Goal: Task Accomplishment & Management: Use online tool/utility

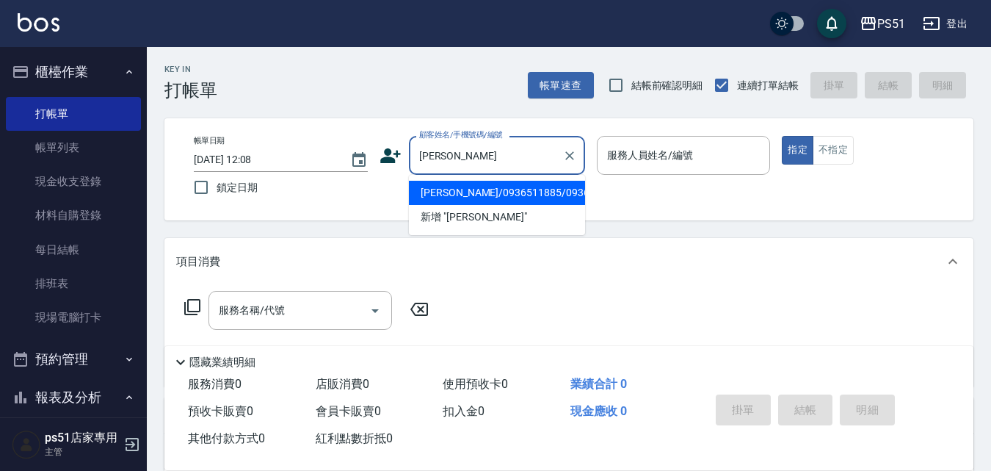
drag, startPoint x: 479, startPoint y: 191, endPoint x: 496, endPoint y: 198, distance: 18.4
click at [479, 191] on li "[PERSON_NAME]/0936511885/0936511885" at bounding box center [497, 193] width 176 height 24
type input "[PERSON_NAME]/0936511885/0936511885"
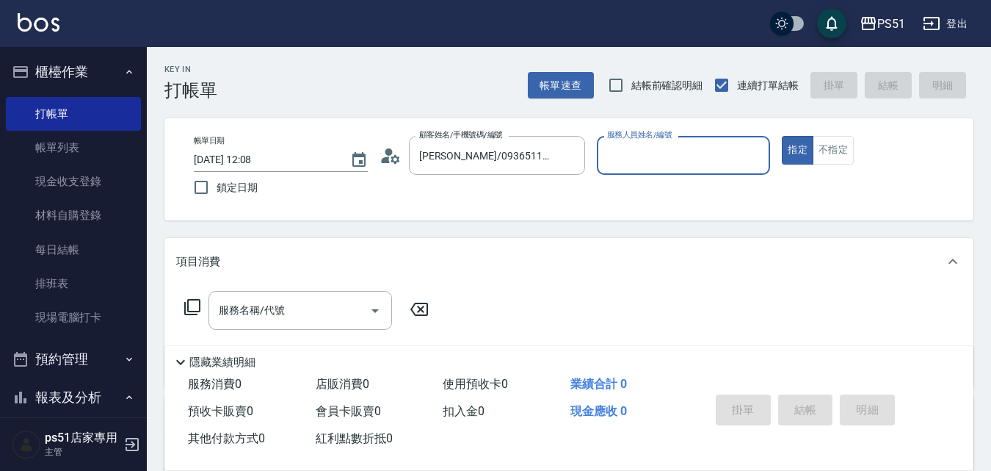
type input "Bella-4"
click at [264, 300] on input "服務名稱/代號" at bounding box center [289, 310] width 148 height 26
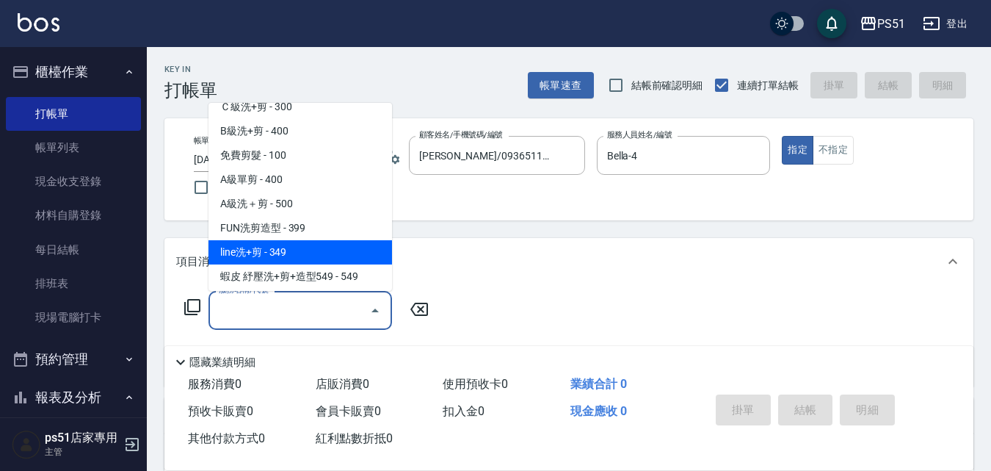
scroll to position [514, 0]
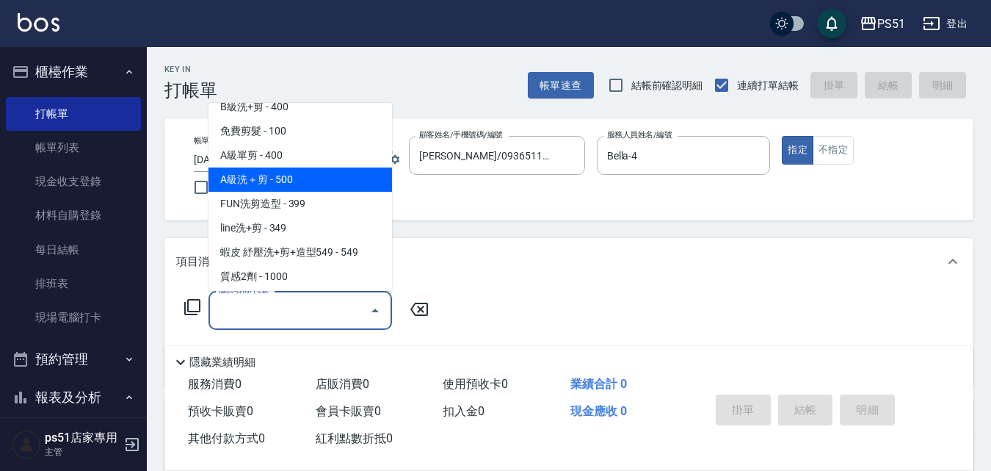
click at [289, 184] on span "A級洗＋剪 - 500" at bounding box center [301, 179] width 184 height 24
type input "A級洗＋剪(207)"
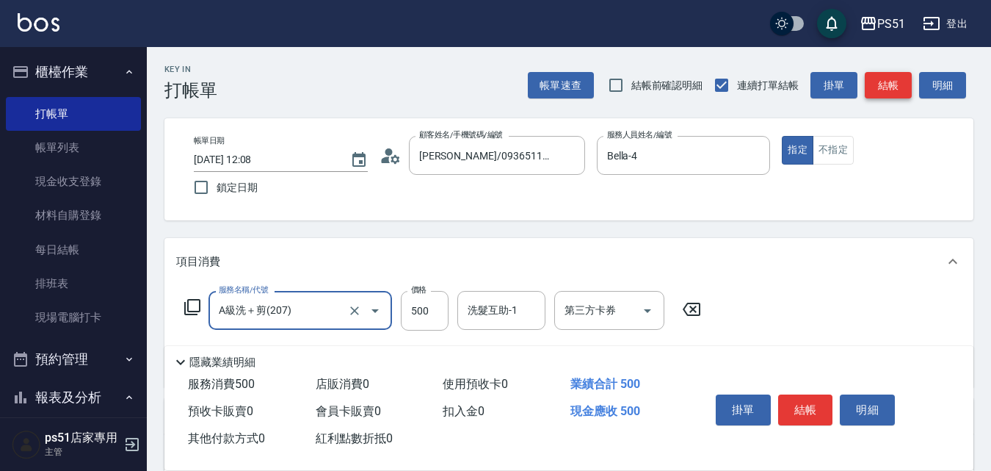
click at [882, 84] on button "結帳" at bounding box center [888, 85] width 47 height 27
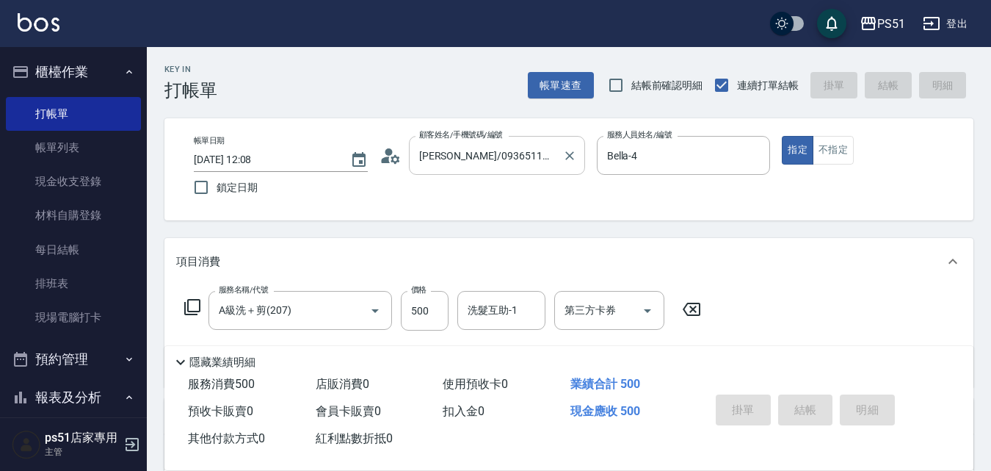
type input "[DATE] 12:49"
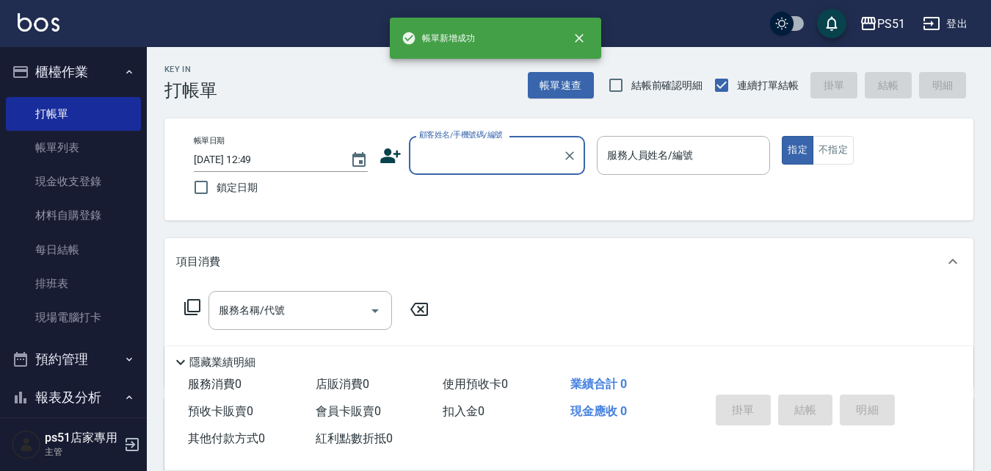
scroll to position [0, 0]
click at [435, 161] on input "顧客姓名/手機號碼/編號" at bounding box center [486, 155] width 141 height 26
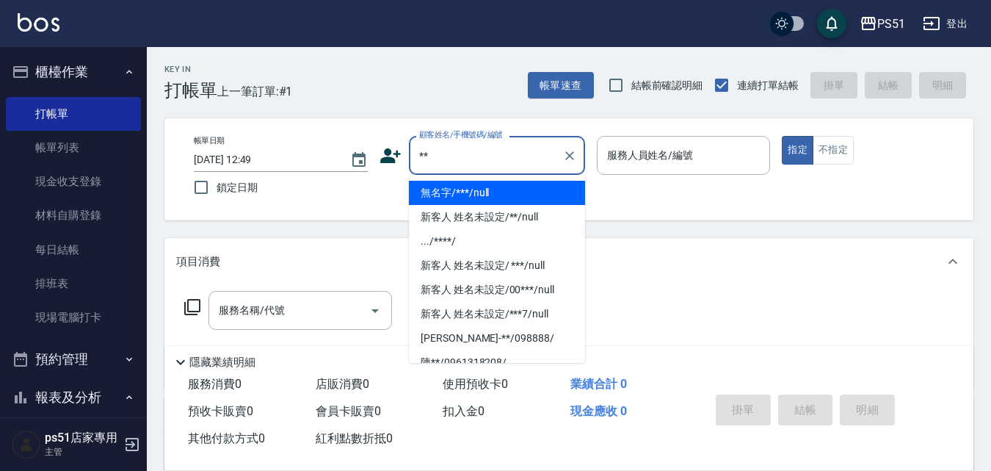
click at [473, 190] on li "無名字/***/null" at bounding box center [497, 193] width 176 height 24
type input "無名字/***/null"
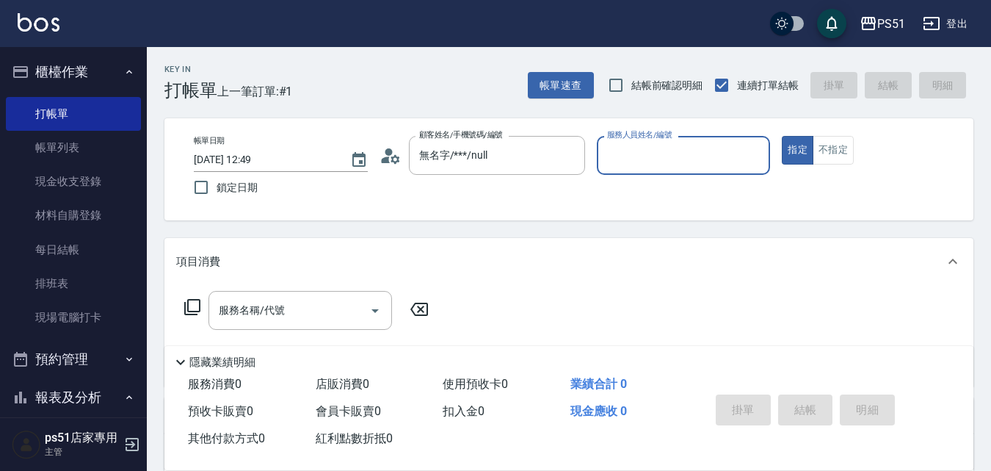
click at [675, 151] on input "服務人員姓名/編號" at bounding box center [684, 155] width 161 height 26
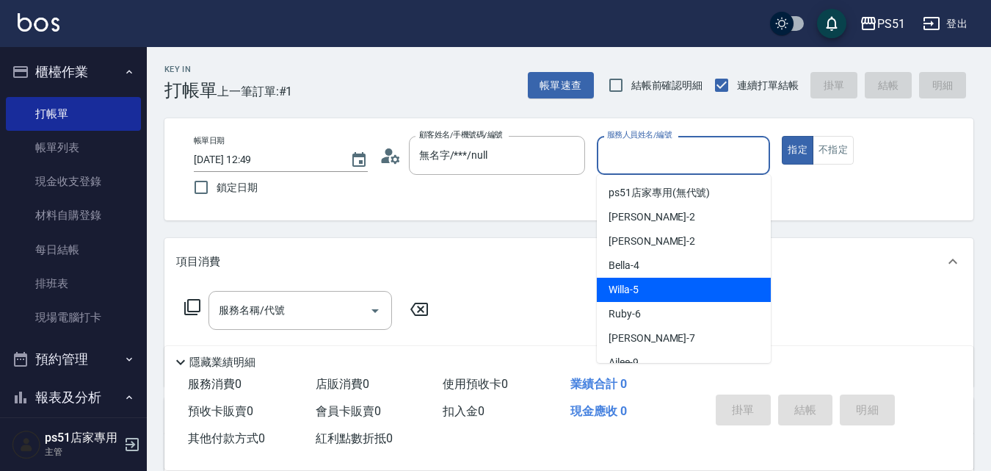
click at [642, 268] on div "Bella -4" at bounding box center [684, 265] width 174 height 24
type input "Bella-4"
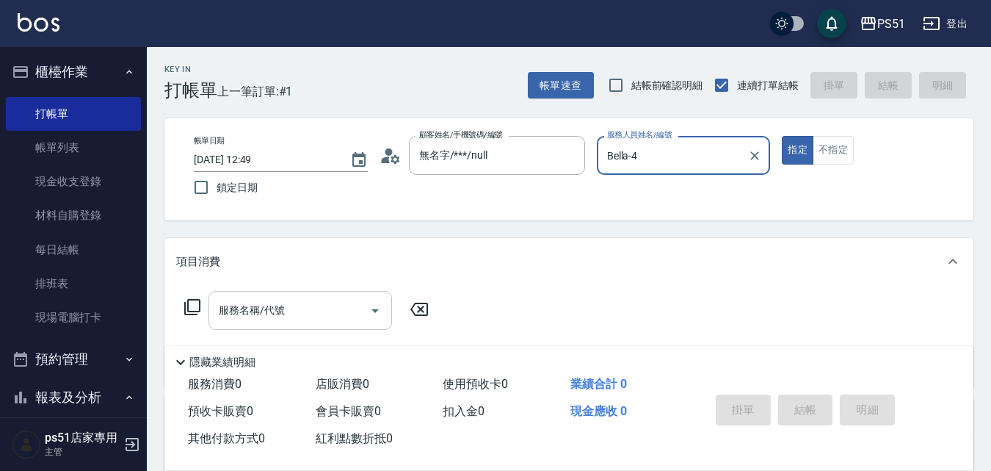
click at [348, 302] on input "服務名稱/代號" at bounding box center [289, 310] width 148 height 26
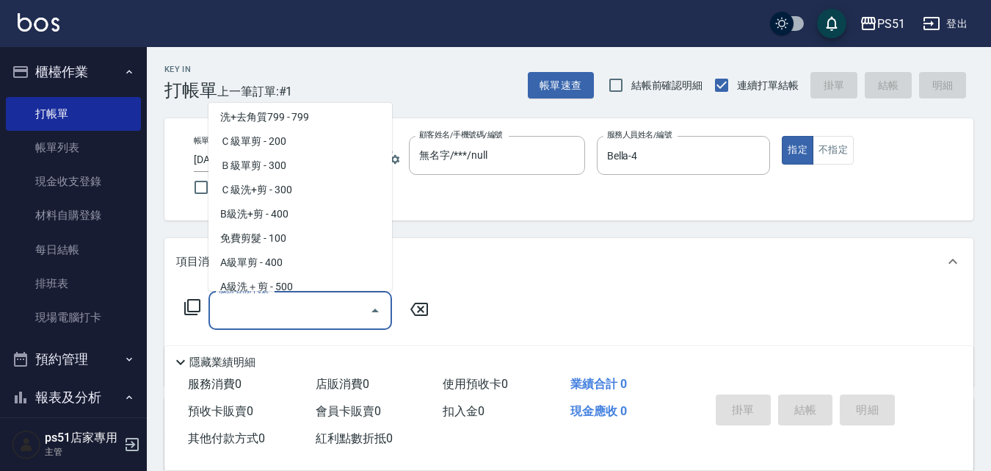
scroll to position [514, 0]
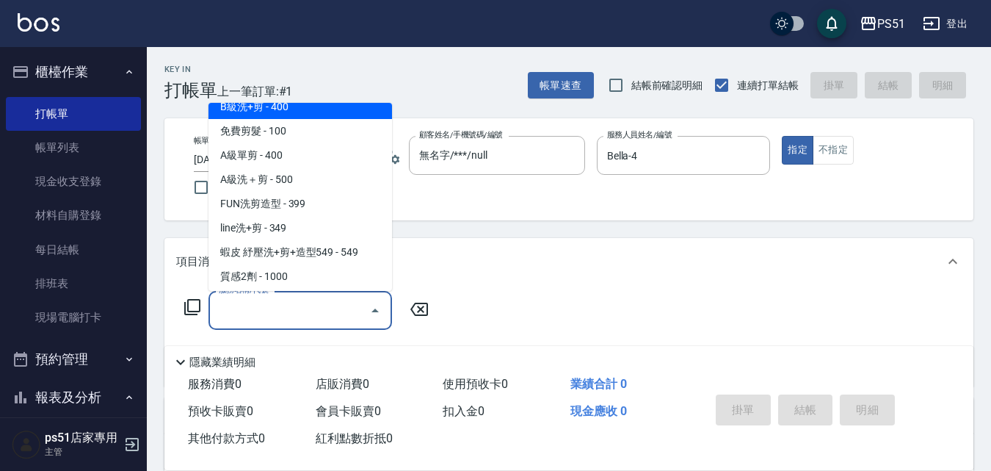
click at [314, 117] on span "B級洗+剪 - 400" at bounding box center [301, 107] width 184 height 24
type input "B級洗+剪(204)"
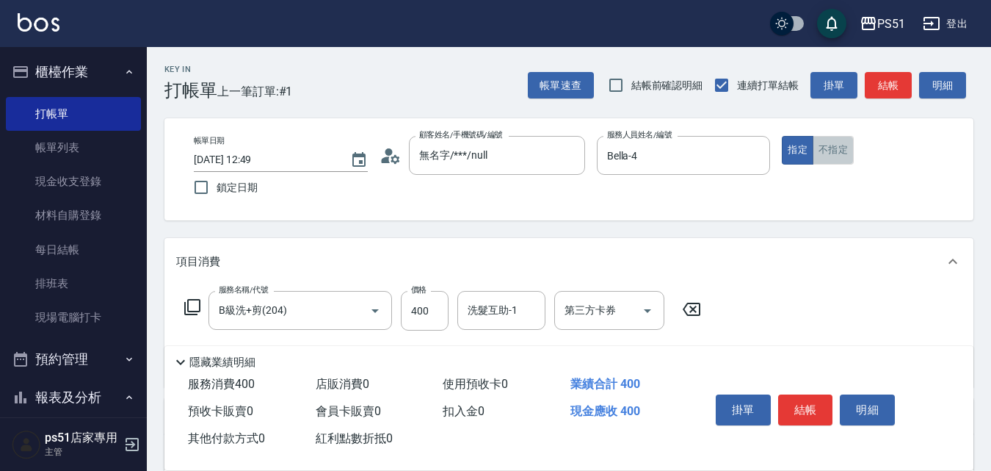
click at [841, 152] on button "不指定" at bounding box center [833, 150] width 41 height 29
click at [892, 73] on button "結帳" at bounding box center [888, 85] width 47 height 27
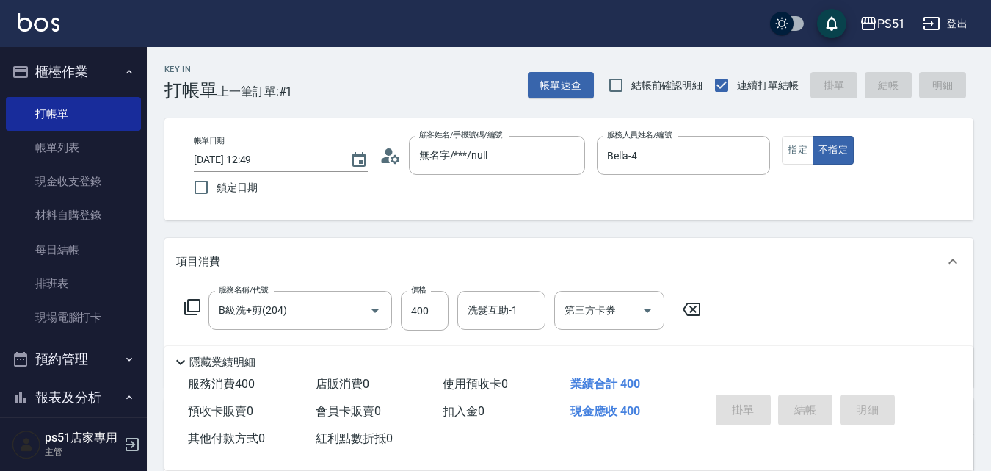
type input "[DATE] 12:50"
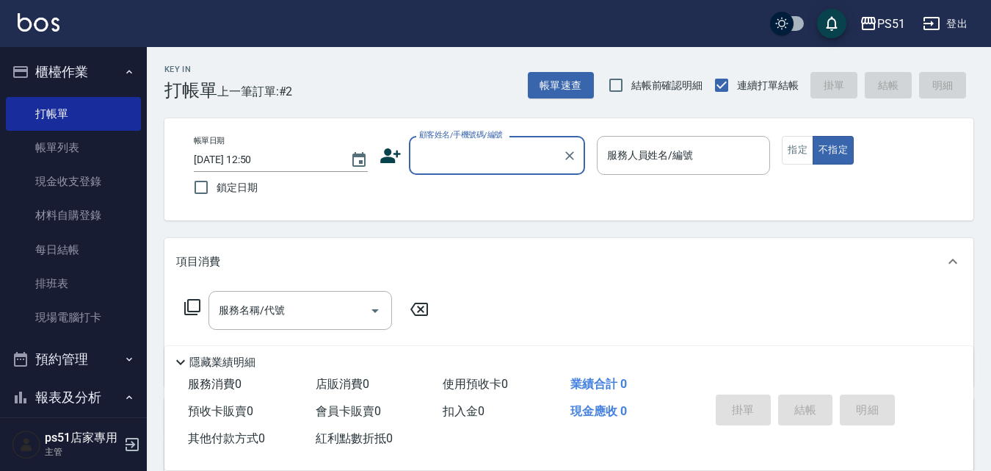
click at [455, 141] on div "顧客姓名/手機號碼/編號" at bounding box center [497, 155] width 176 height 39
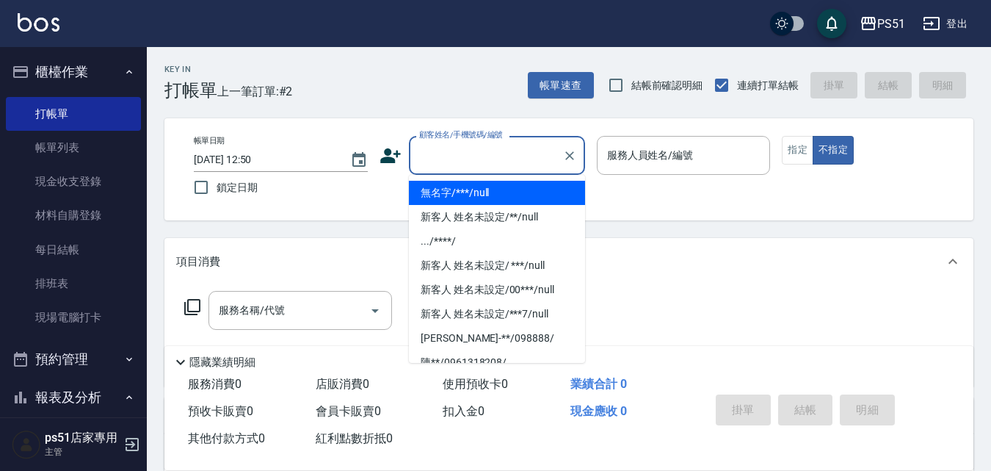
click at [474, 191] on li "無名字/***/null" at bounding box center [497, 193] width 176 height 24
type input "無名字/***/null"
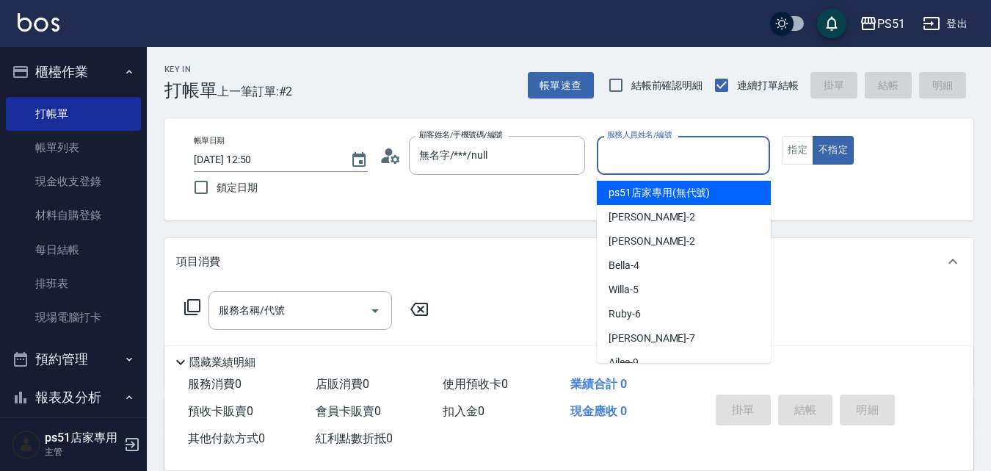
click at [629, 152] on input "服務人員姓名/編號" at bounding box center [684, 155] width 161 height 26
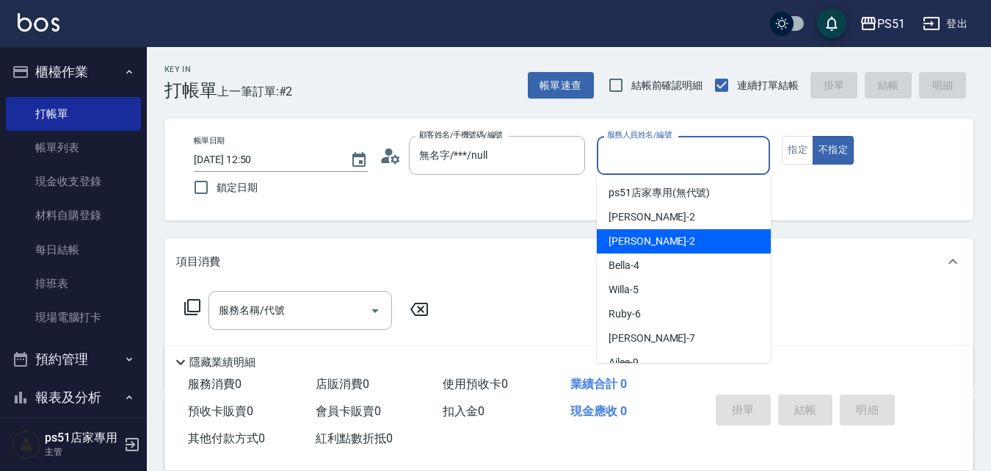
click at [636, 239] on span "[PERSON_NAME] -2" at bounding box center [652, 240] width 87 height 15
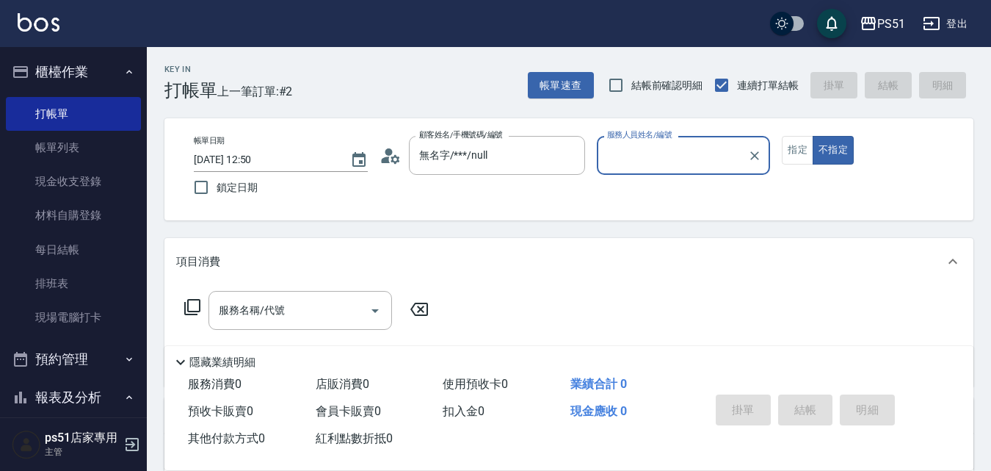
type input "[PERSON_NAME]-2"
click at [797, 150] on button "指定" at bounding box center [798, 150] width 32 height 29
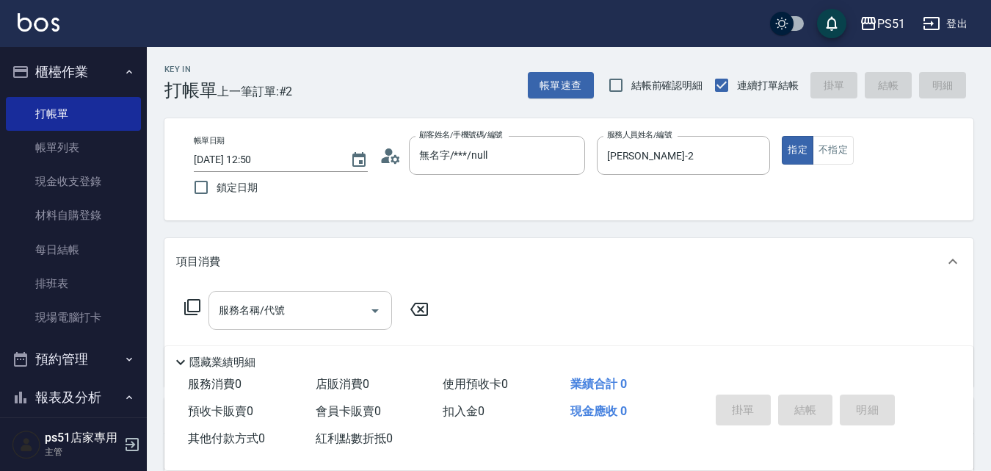
click at [336, 304] on input "服務名稱/代號" at bounding box center [289, 310] width 148 height 26
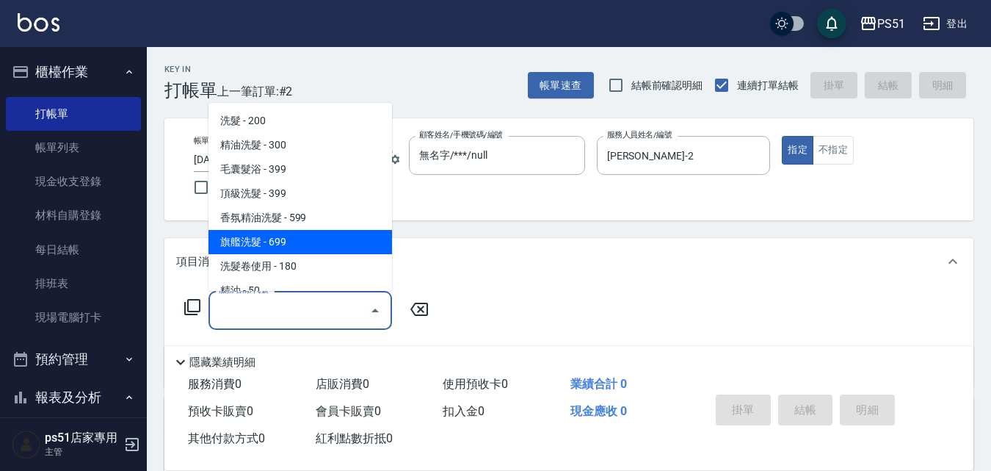
scroll to position [343, 0]
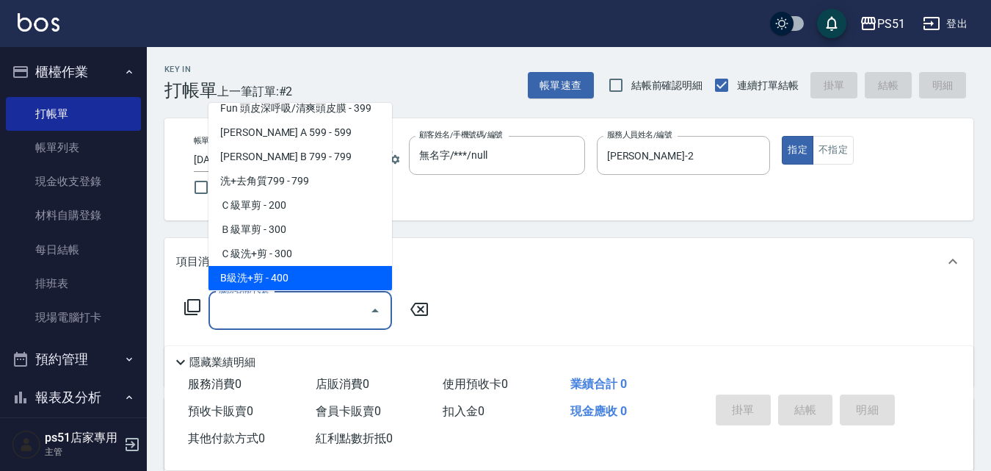
click at [330, 277] on span "B級洗+剪 - 400" at bounding box center [301, 278] width 184 height 24
type input "B級洗+剪(204)"
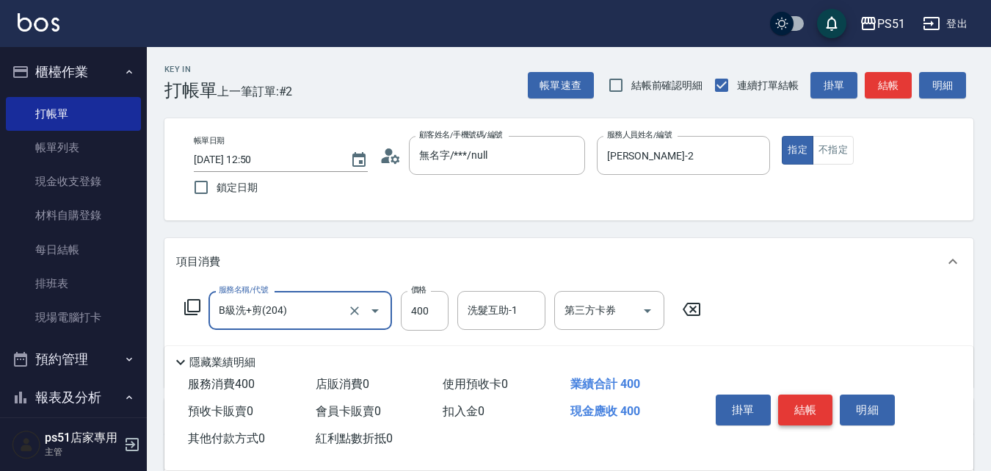
click at [808, 406] on button "結帳" at bounding box center [805, 409] width 55 height 31
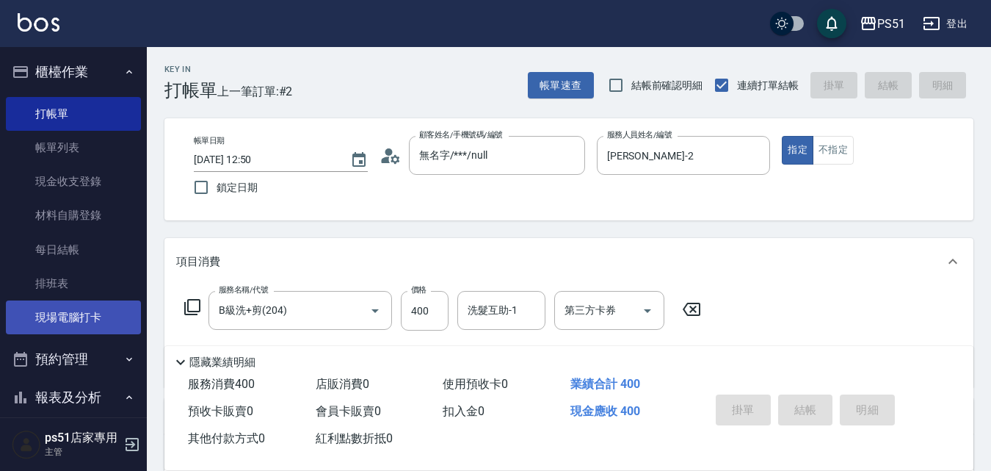
type input "[DATE] 13:20"
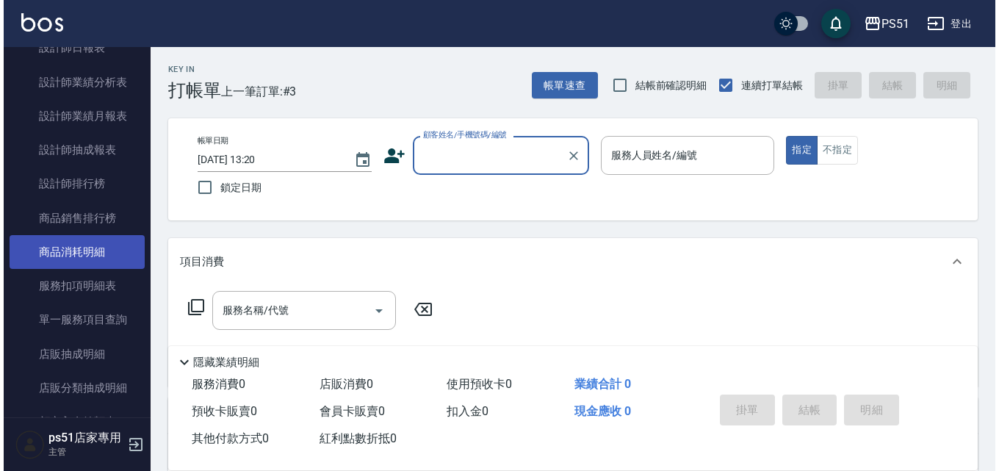
scroll to position [627, 0]
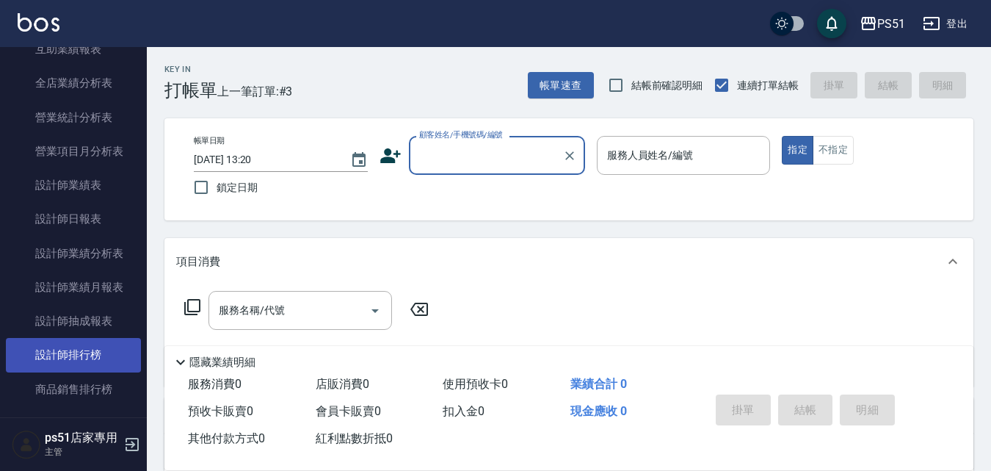
click at [108, 355] on link "設計師排行榜" at bounding box center [73, 355] width 135 height 34
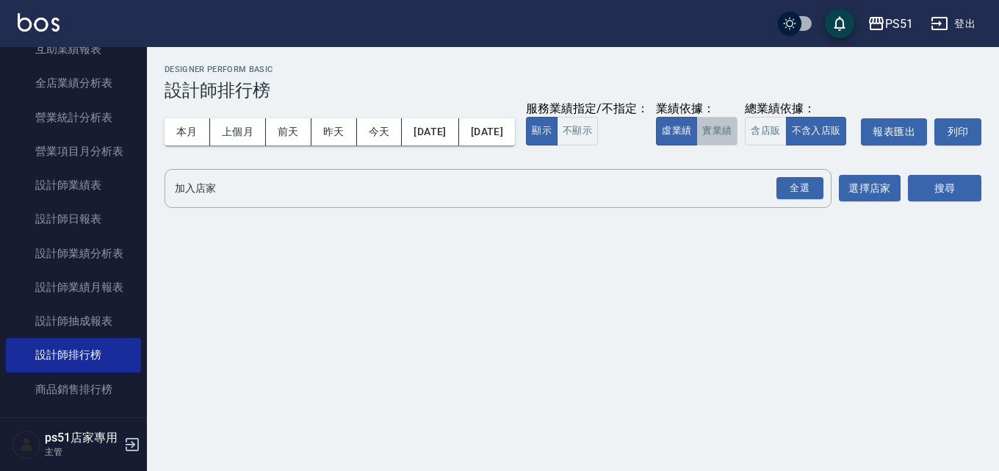
click at [696, 145] on button "實業績" at bounding box center [716, 131] width 41 height 29
click at [773, 208] on div "全選" at bounding box center [798, 188] width 51 height 39
click at [793, 200] on div "全選" at bounding box center [799, 188] width 47 height 23
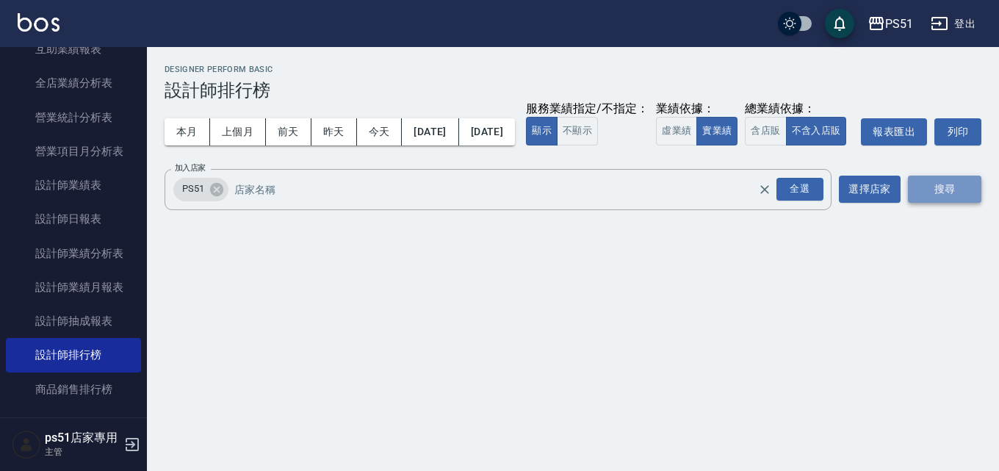
click at [938, 203] on button "搜尋" at bounding box center [944, 188] width 73 height 27
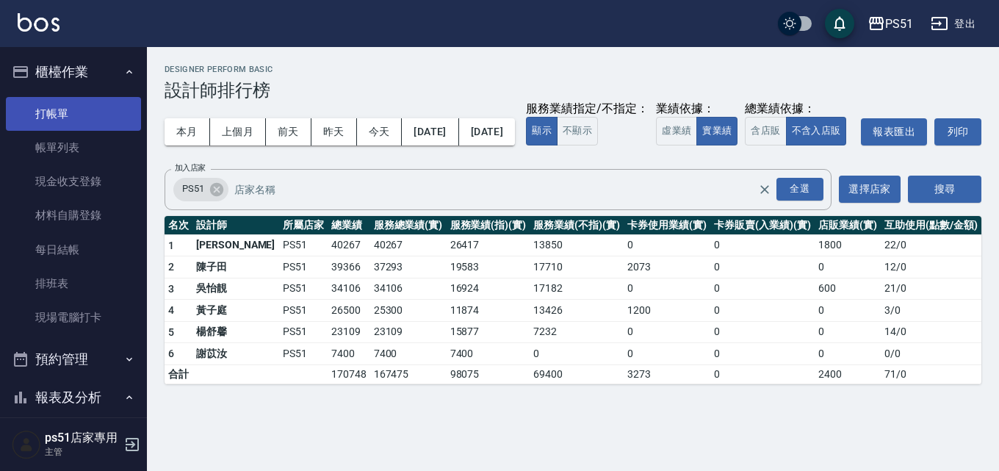
click at [82, 109] on link "打帳單" at bounding box center [73, 114] width 135 height 34
